Goal: Information Seeking & Learning: Learn about a topic

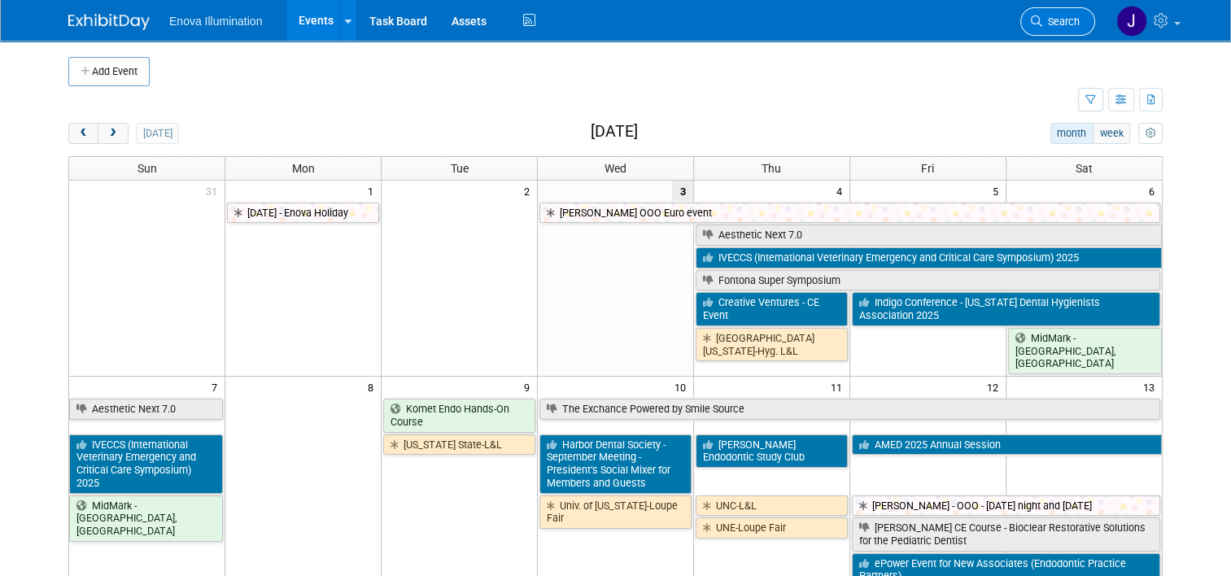
click at [1042, 18] on icon at bounding box center [1036, 20] width 11 height 11
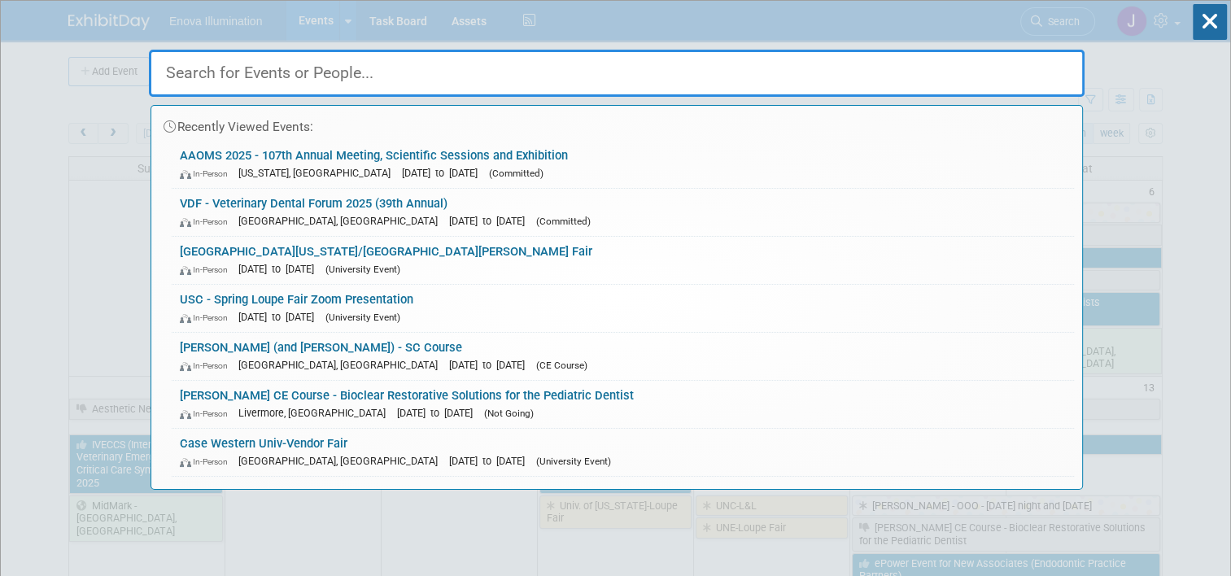
click at [1015, 63] on input "text" at bounding box center [616, 73] width 935 height 47
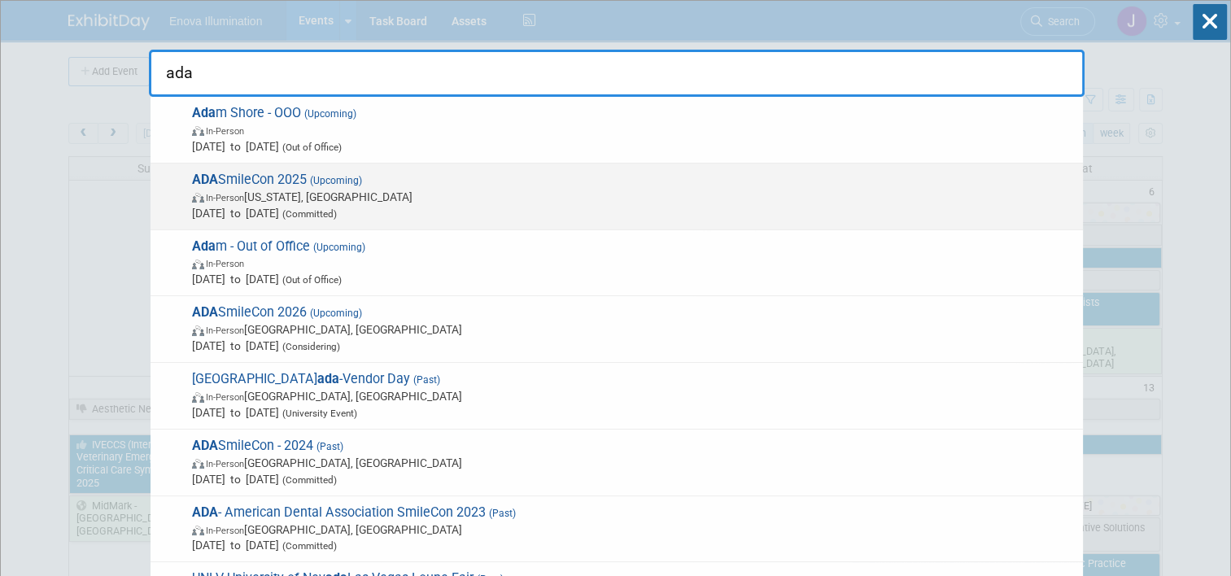
type input "ada"
click at [295, 184] on span "[PERSON_NAME] 2025 (Upcoming) In-Person [US_STATE], [GEOGRAPHIC_DATA] [DATE] to…" at bounding box center [630, 197] width 887 height 50
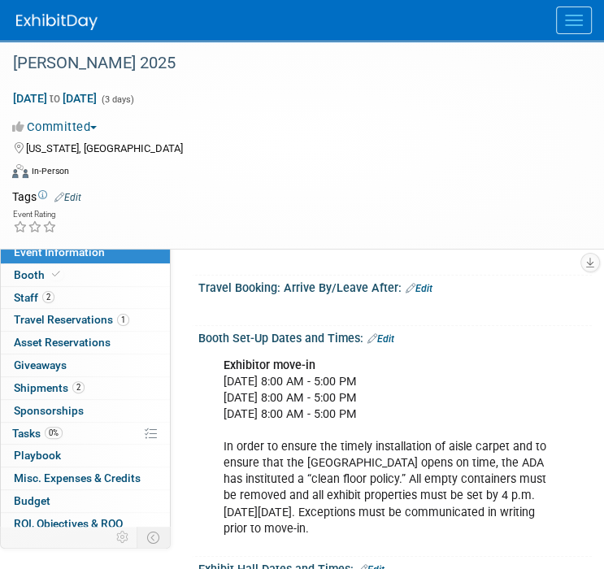
scroll to position [244, 0]
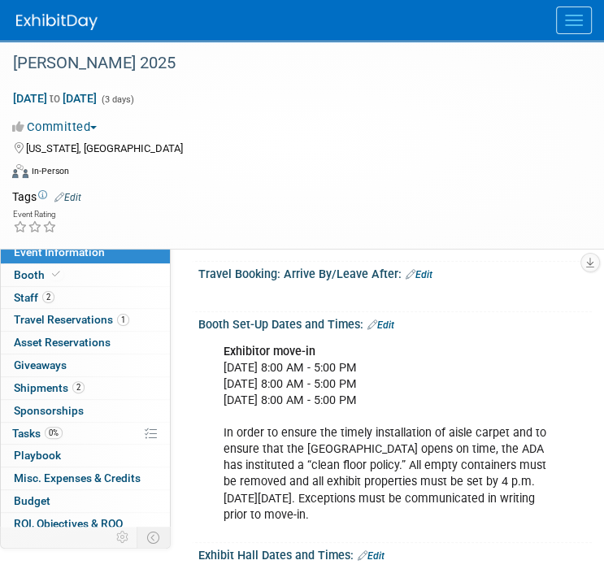
click at [389, 321] on link "Edit" at bounding box center [381, 325] width 27 height 11
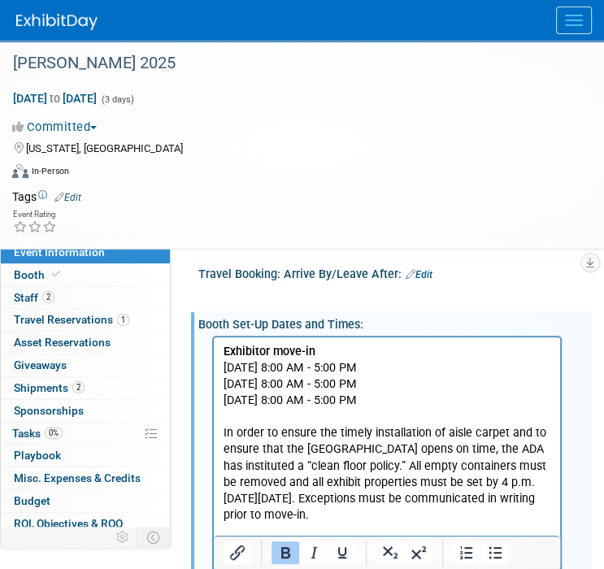
scroll to position [0, 0]
click at [408, 365] on p "Exhibitor move-in Monday, October 20, 2025 - 8:00 AM - 5:00 PM Tuesday, October…" at bounding box center [388, 433] width 328 height 180
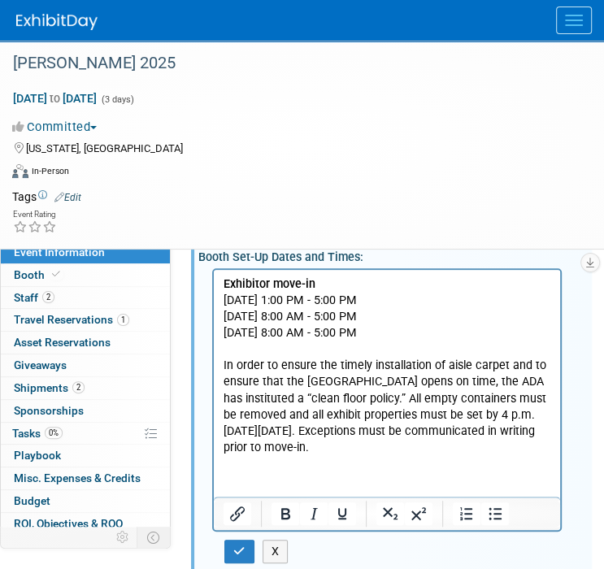
scroll to position [325, 0]
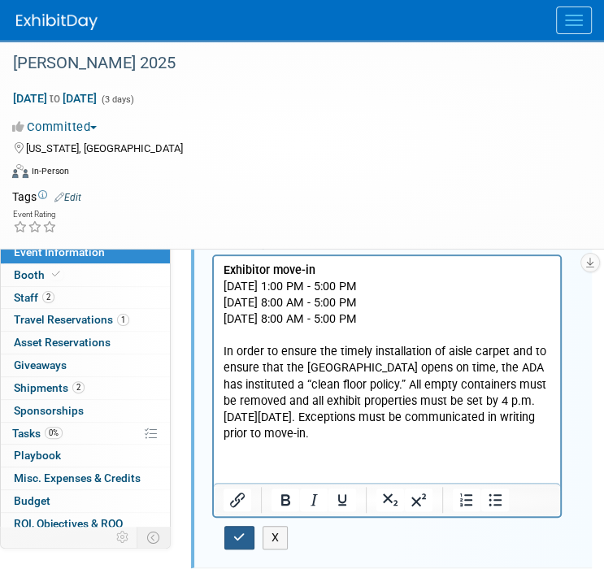
click at [235, 532] on icon "button" at bounding box center [239, 537] width 12 height 11
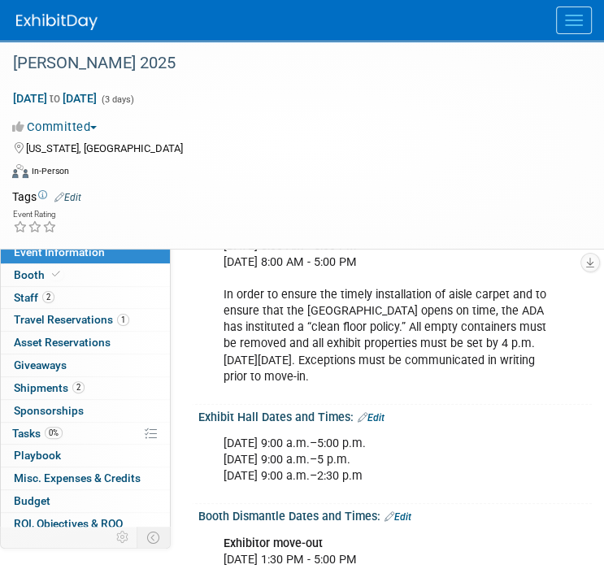
scroll to position [407, 0]
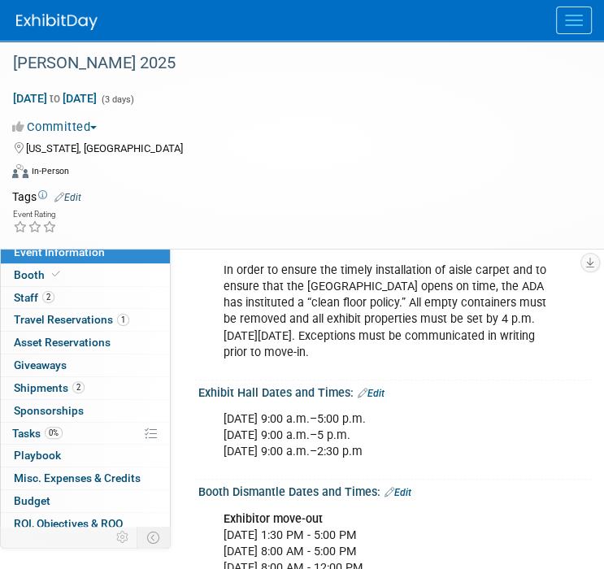
click at [384, 393] on link "Edit" at bounding box center [371, 393] width 27 height 11
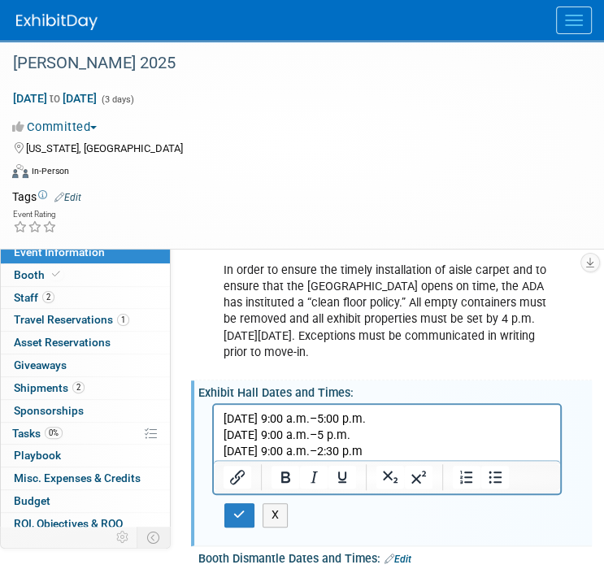
scroll to position [0, 0]
drag, startPoint x: 361, startPoint y: 431, endPoint x: 590, endPoint y: 807, distance: 439.8
click at [361, 431] on p "Thursday, Oct. 23 9:00 a.m.–5:00 p.m. Friday, Oct. 24 9:00 a.m.–5 p.m. Saturday…" at bounding box center [388, 436] width 328 height 49
click at [381, 447] on p "Thursday, Oct. 23 9:00 a.m.–5:00 p.m. Friday, Oct. 24 9:00 a.m.–5:00 p.m. Satur…" at bounding box center [388, 436] width 328 height 49
click at [372, 451] on p "Thursday, Oct. 23 9:00 a.m.–5:00 p.m. Friday, Oct. 24 9:00 a.m.–5:00 p.m. Satur…" at bounding box center [388, 436] width 328 height 49
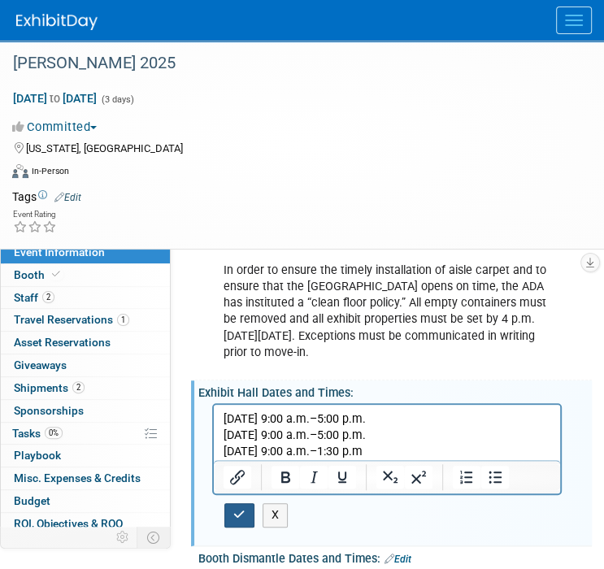
click at [244, 512] on icon "button" at bounding box center [239, 514] width 12 height 11
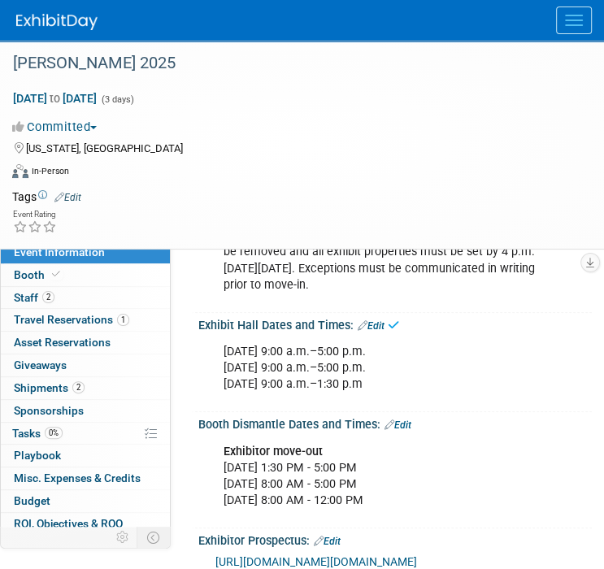
scroll to position [488, 0]
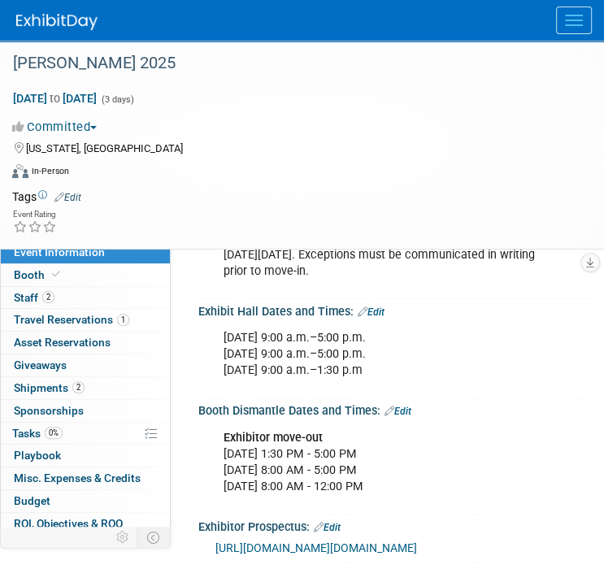
click at [407, 412] on link "Edit" at bounding box center [398, 411] width 27 height 11
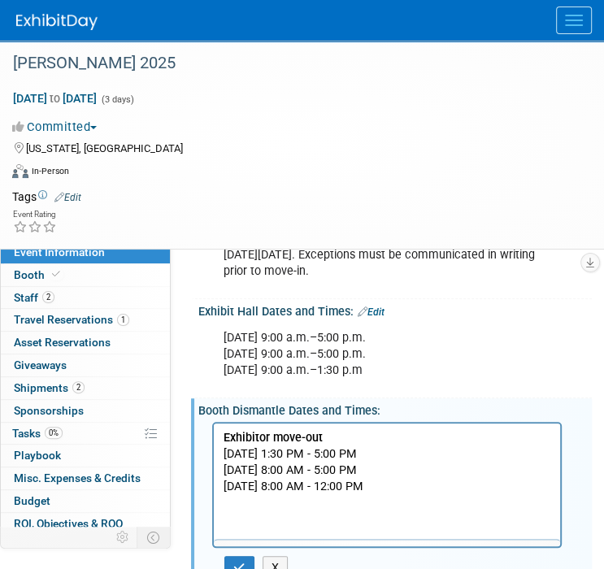
scroll to position [0, 0]
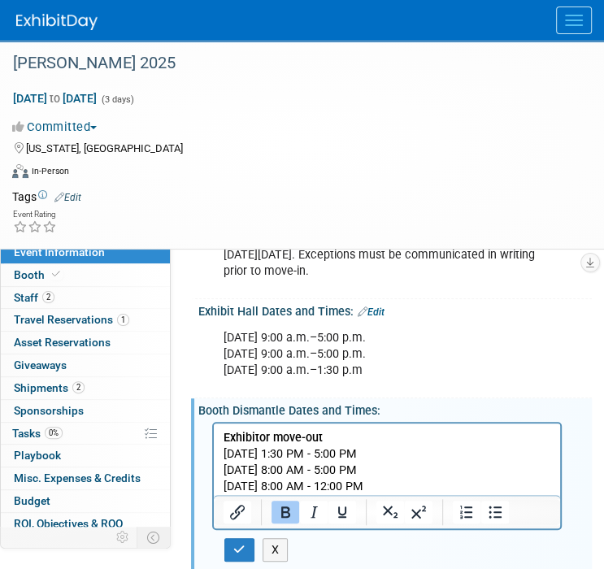
click at [423, 452] on p "Exhibitor move-out Saturday, October 25, 2025 - 1:30 PM - 5:00 PM Sunday, Octob…" at bounding box center [388, 462] width 328 height 65
click at [474, 449] on p "Exhibitor move-out Saturday, October 25, 2025 - 1:30 PM - 7:00 PM Sunday, Octob…" at bounding box center [388, 462] width 328 height 65
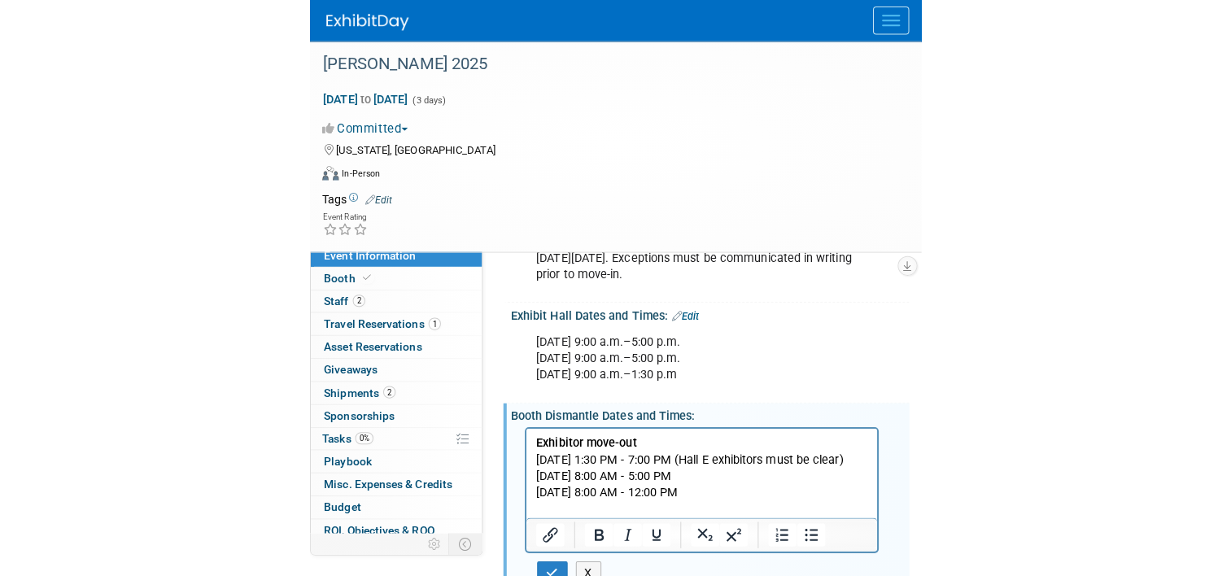
scroll to position [569, 0]
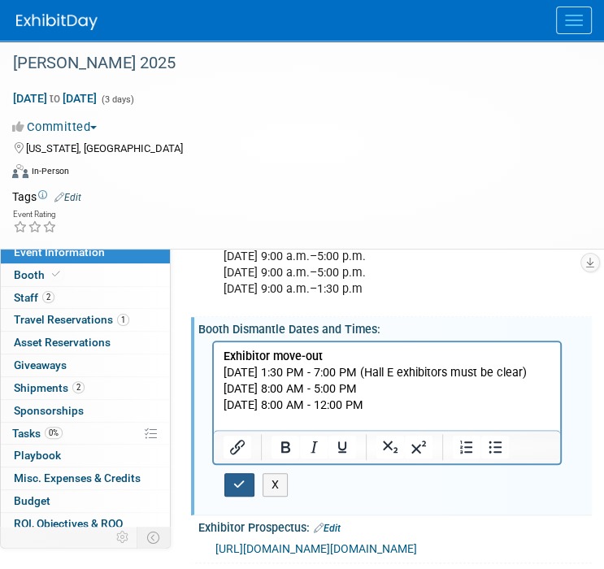
click at [241, 482] on icon "button" at bounding box center [239, 484] width 12 height 11
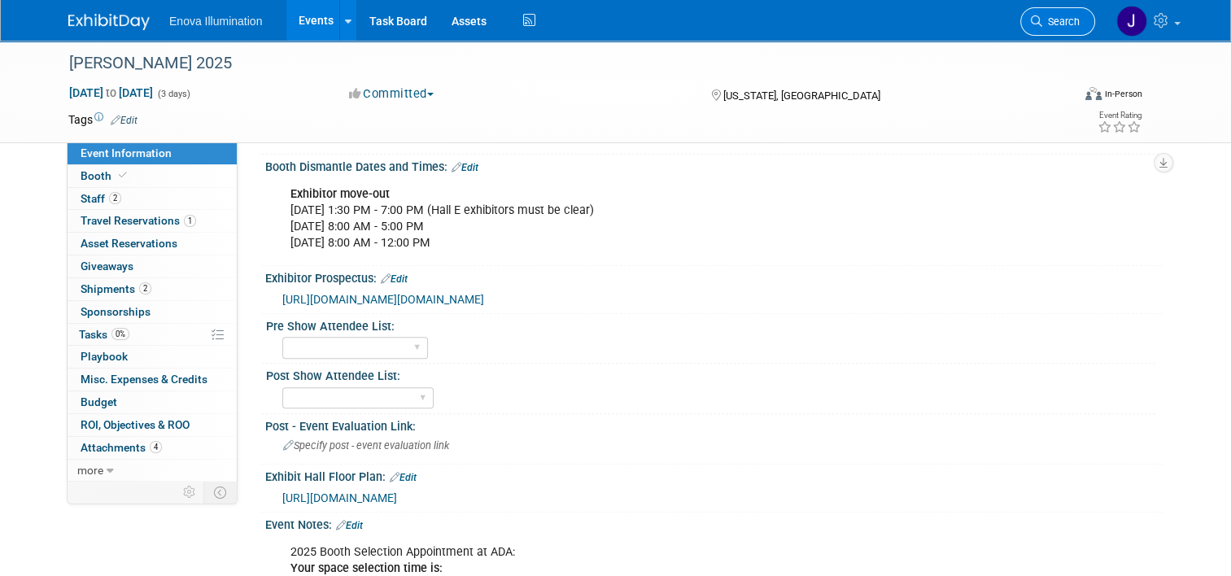
click at [1064, 16] on span "Search" at bounding box center [1060, 21] width 37 height 12
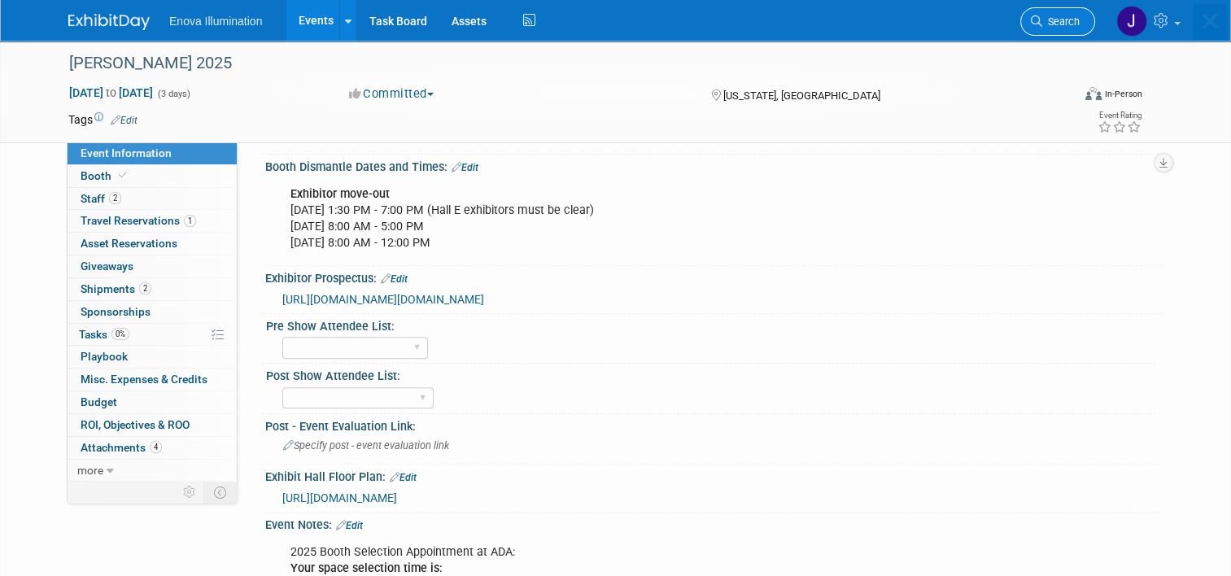
scroll to position [0, 0]
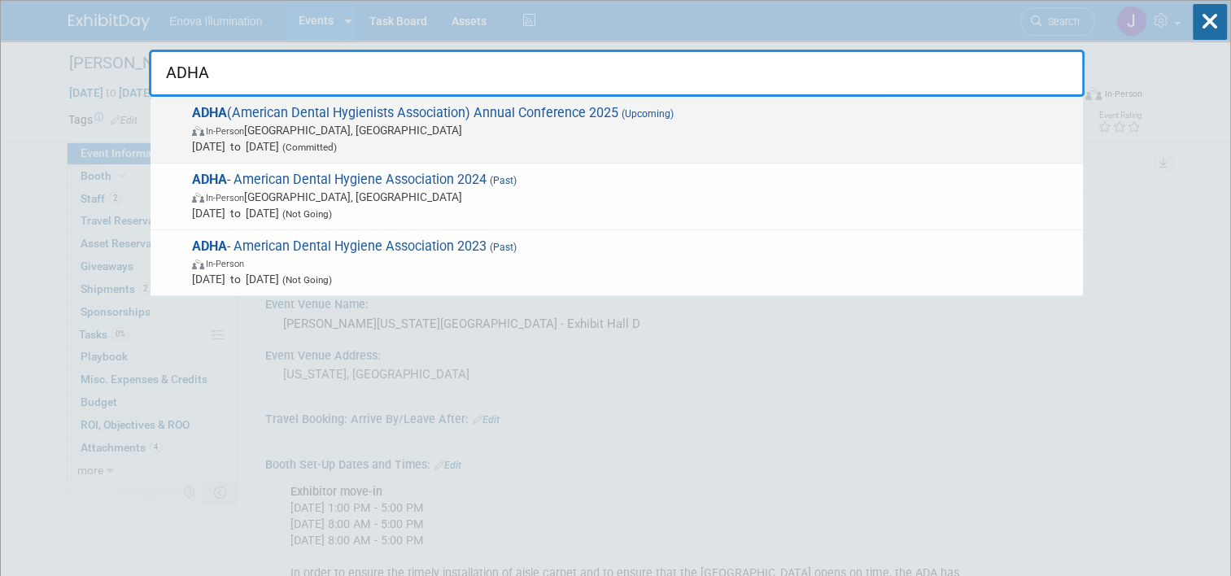
type input "ADHA"
click at [420, 131] on span "In-Person Long Beach, CA" at bounding box center [633, 130] width 882 height 16
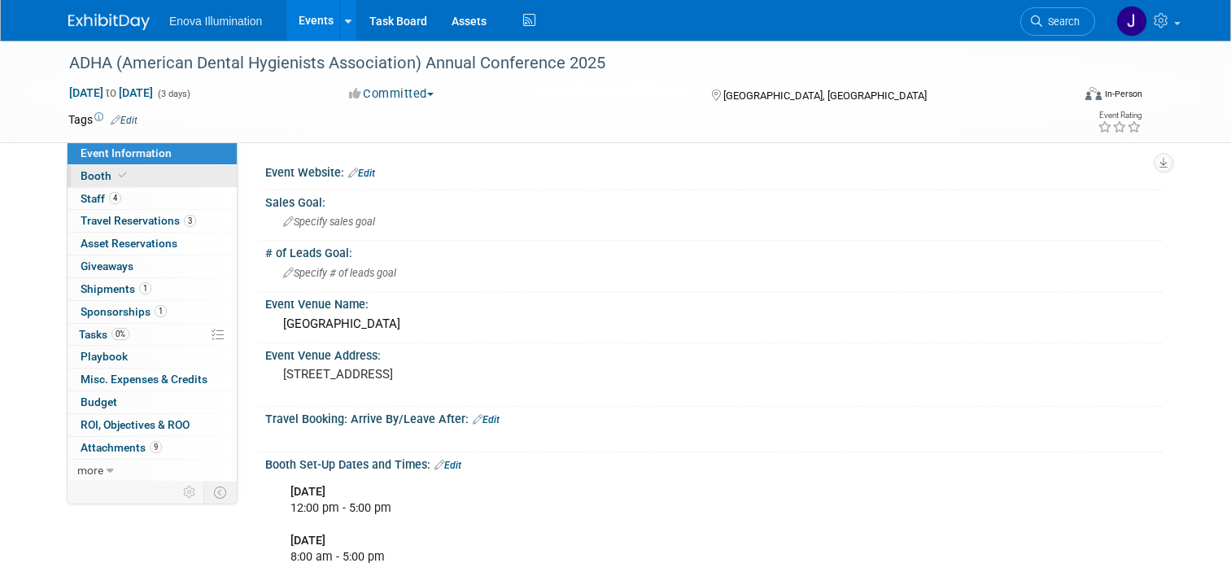
drag, startPoint x: 0, startPoint y: 0, endPoint x: 126, endPoint y: 179, distance: 218.9
click at [125, 180] on link "Booth" at bounding box center [152, 176] width 169 height 22
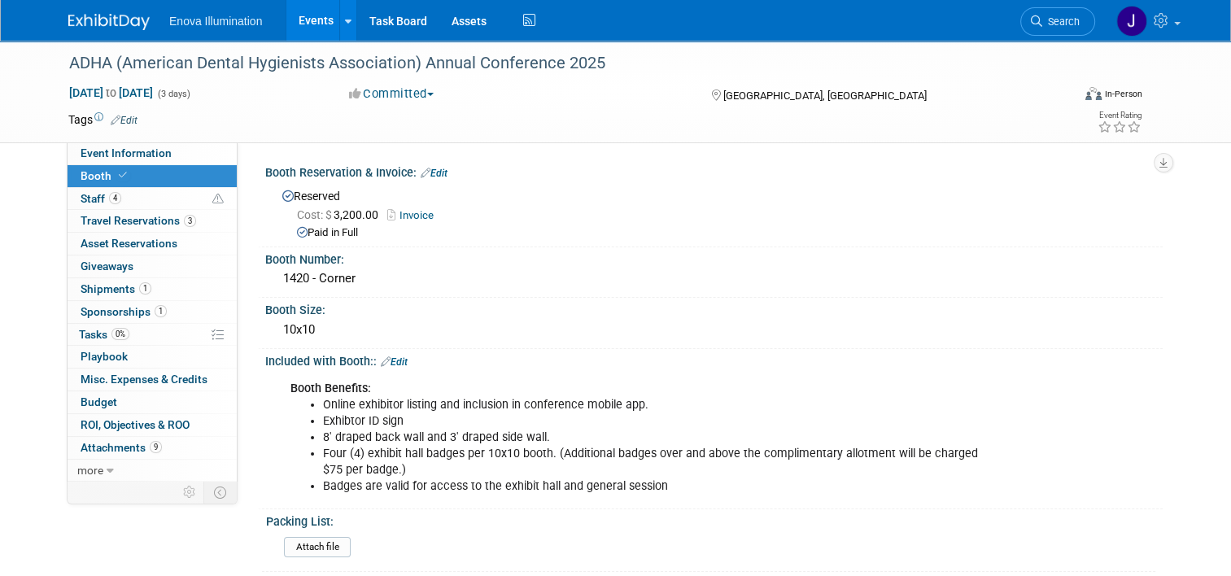
click at [168, 174] on link "Booth" at bounding box center [152, 176] width 169 height 22
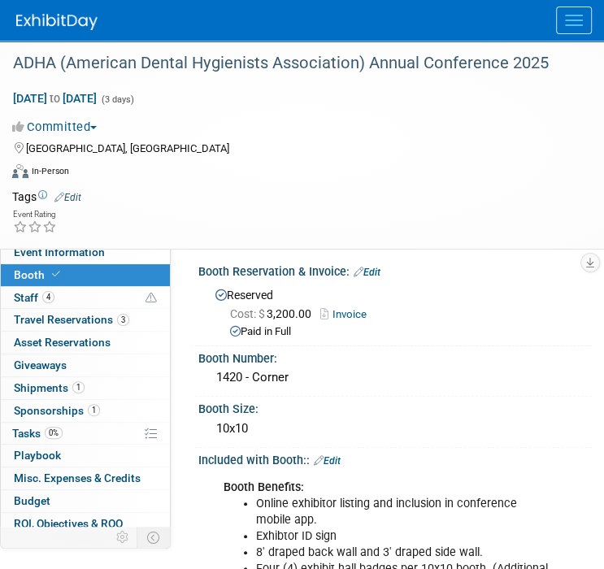
click at [559, 25] on button "Menu" at bounding box center [574, 21] width 36 height 28
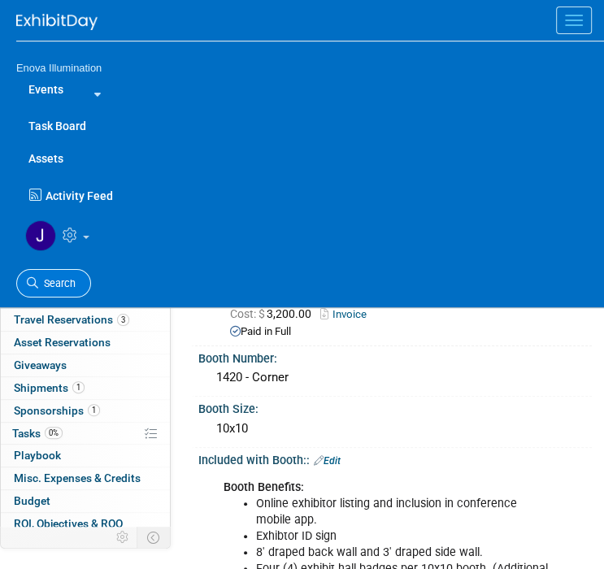
click at [50, 277] on span "Search" at bounding box center [56, 283] width 37 height 12
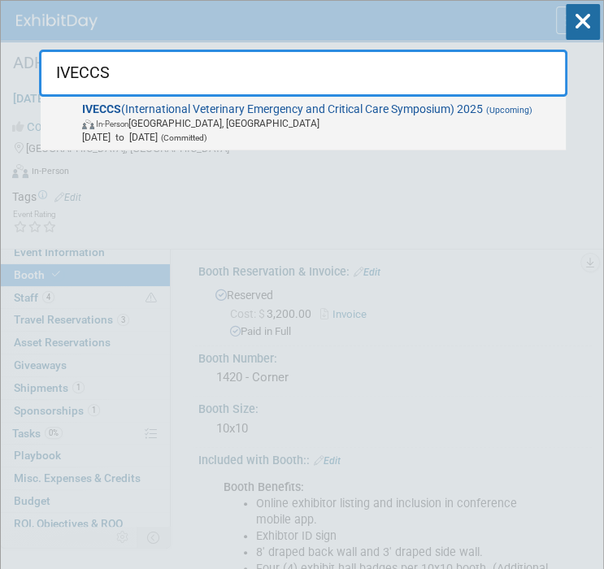
type input "IVECCS"
click at [142, 111] on span "IVECCS (International Veterinary Emergency and Critical Care Symposium) 2025 (U…" at bounding box center [318, 123] width 483 height 42
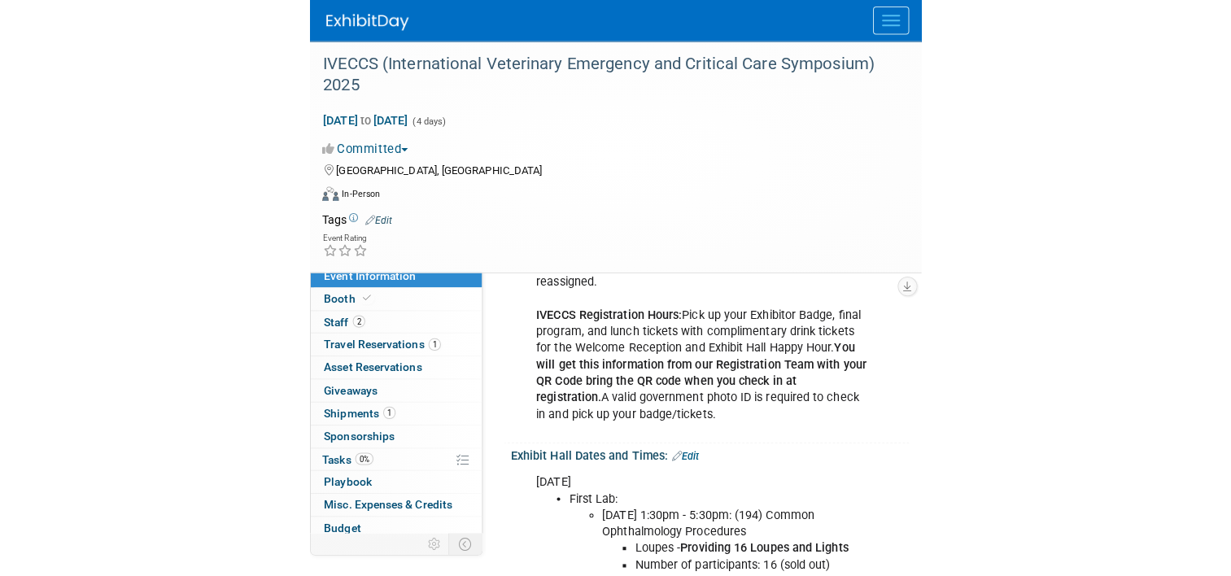
scroll to position [732, 0]
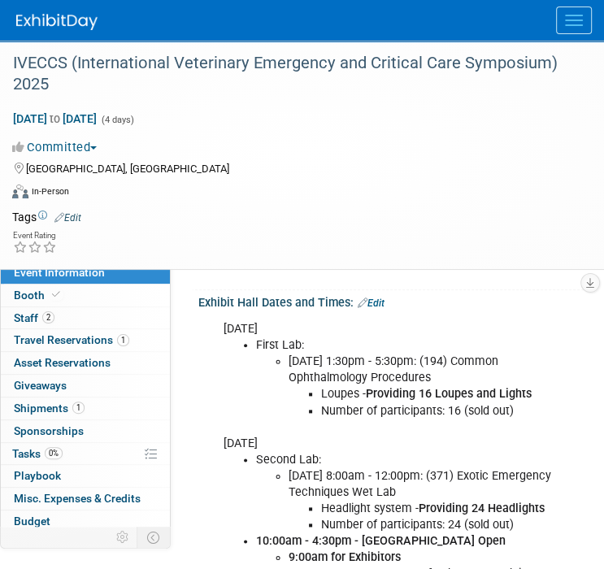
click at [234, 377] on ul "First Lab: Thursday, September 4, 1:30pm - 5:30pm: (194) Common Ophthalmology P…" at bounding box center [388, 378] width 329 height 81
drag, startPoint x: 227, startPoint y: 309, endPoint x: 536, endPoint y: 503, distance: 364.7
copy div "Thursday, September 4 First Lab: Thursday, September 4, 1:30pm - 5:30pm: (194) …"
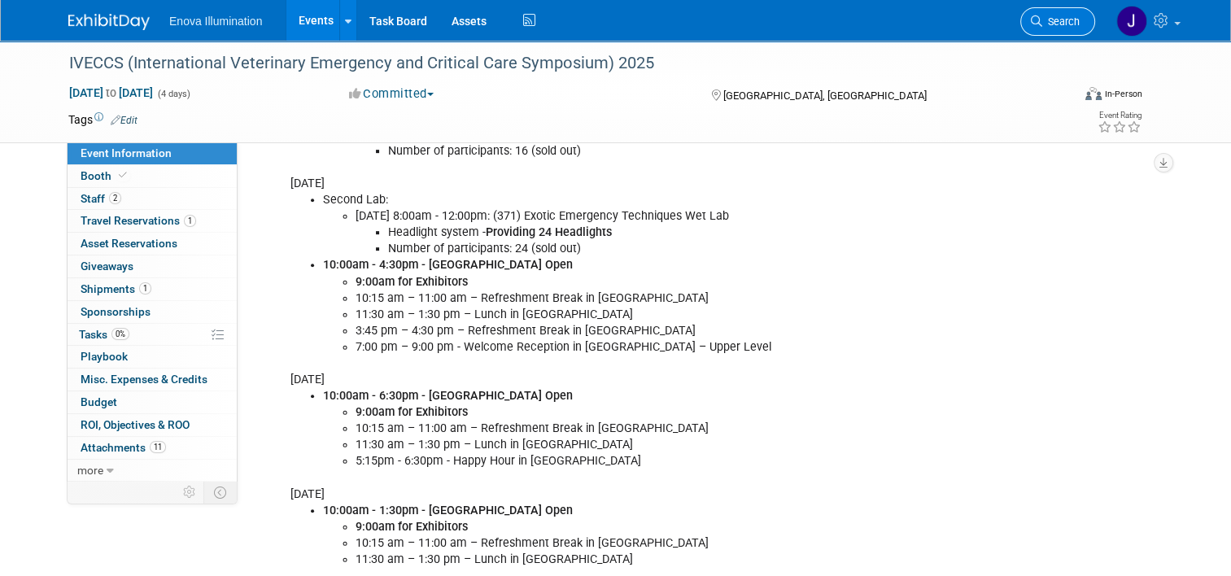
click at [604, 20] on icon at bounding box center [1036, 20] width 11 height 11
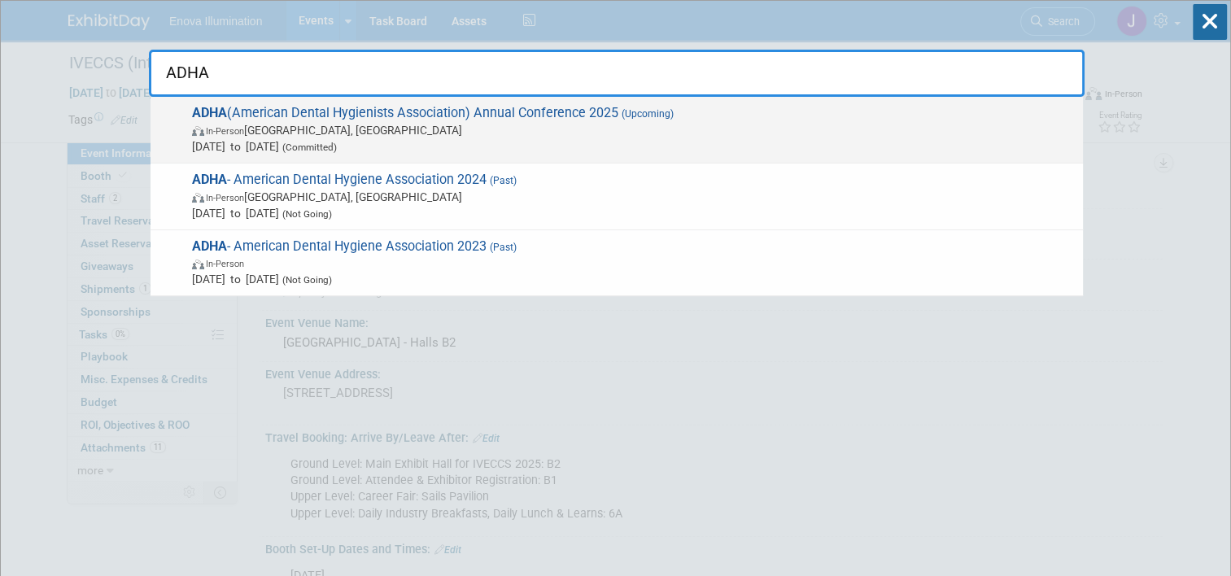
type input "ADHA"
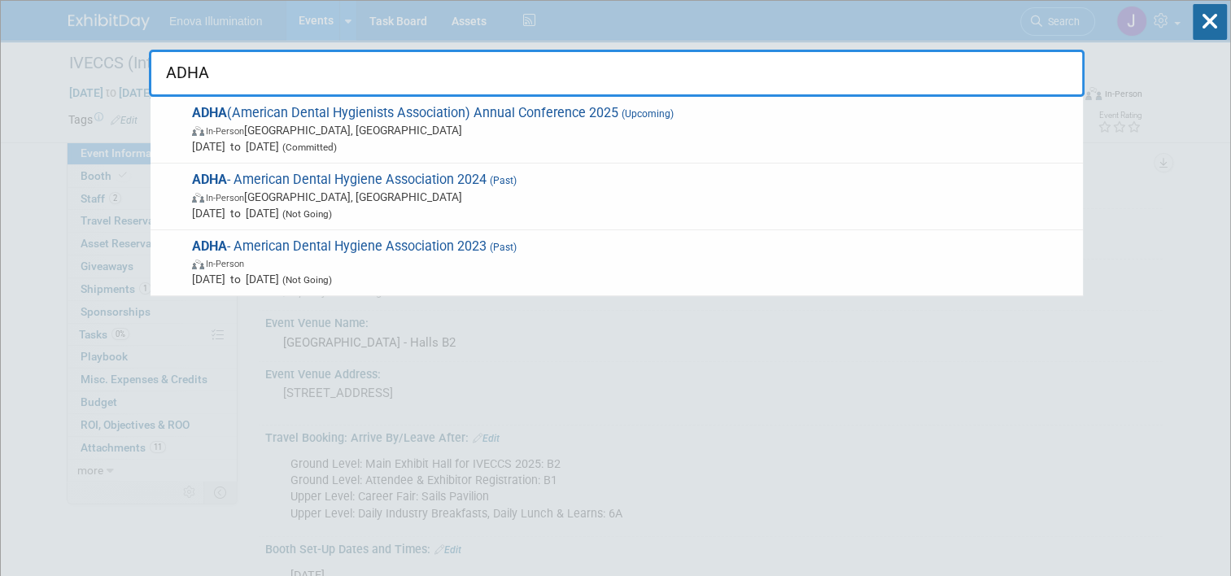
click at [254, 141] on span "Oct 3, 2025 to Oct 5, 2025 (Committed)" at bounding box center [633, 146] width 882 height 16
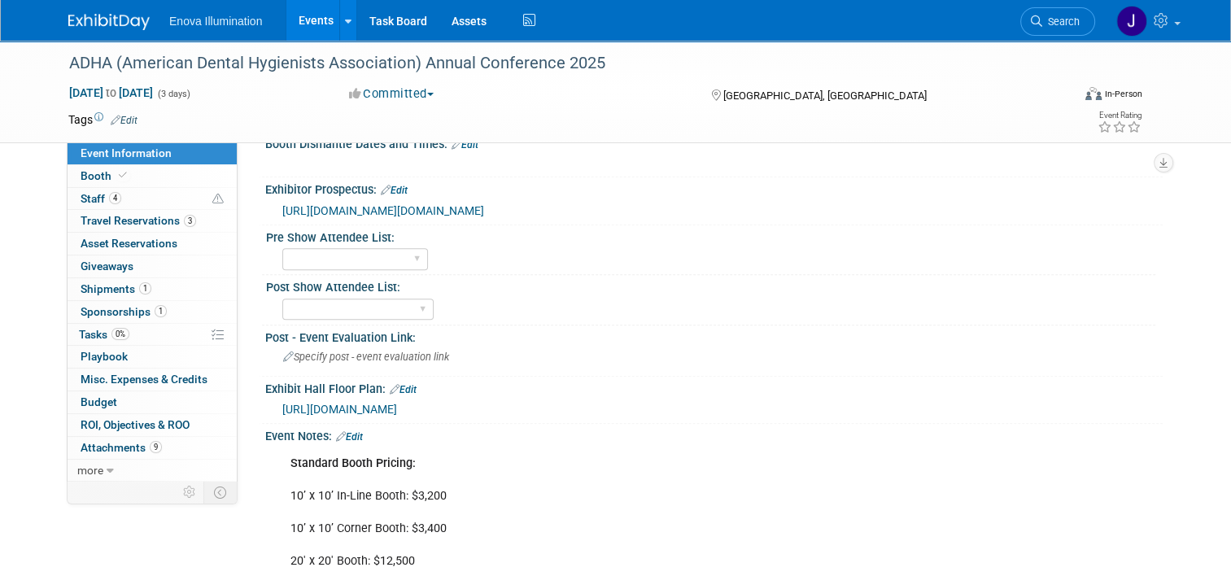
scroll to position [976, 0]
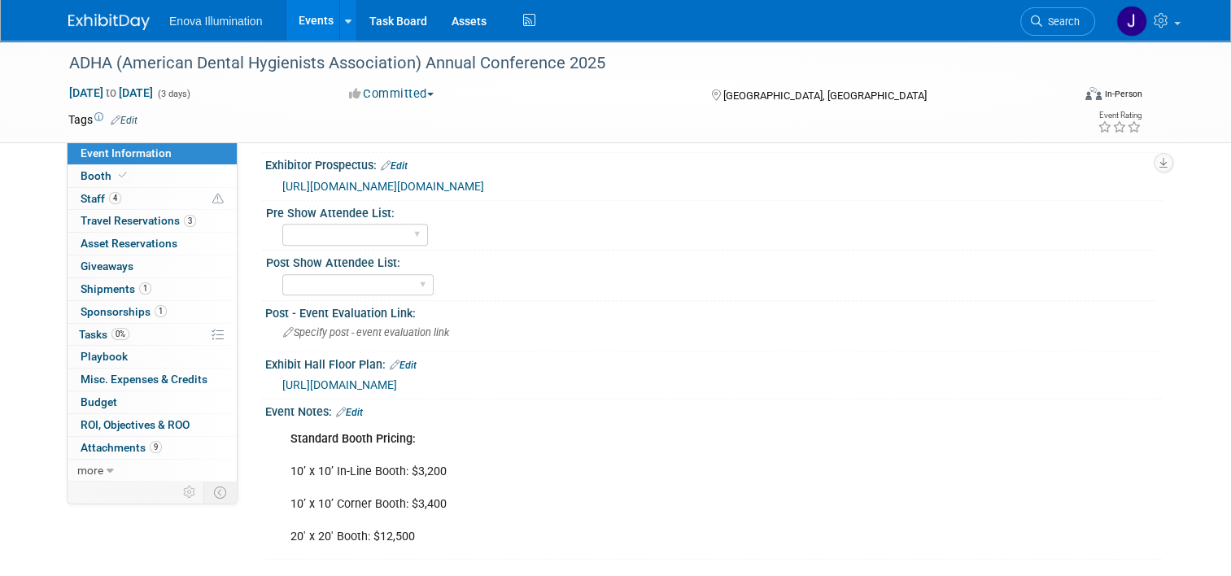
click at [362, 391] on span "[URL][DOMAIN_NAME]" at bounding box center [339, 384] width 115 height 13
